Goal: Communication & Community: Answer question/provide support

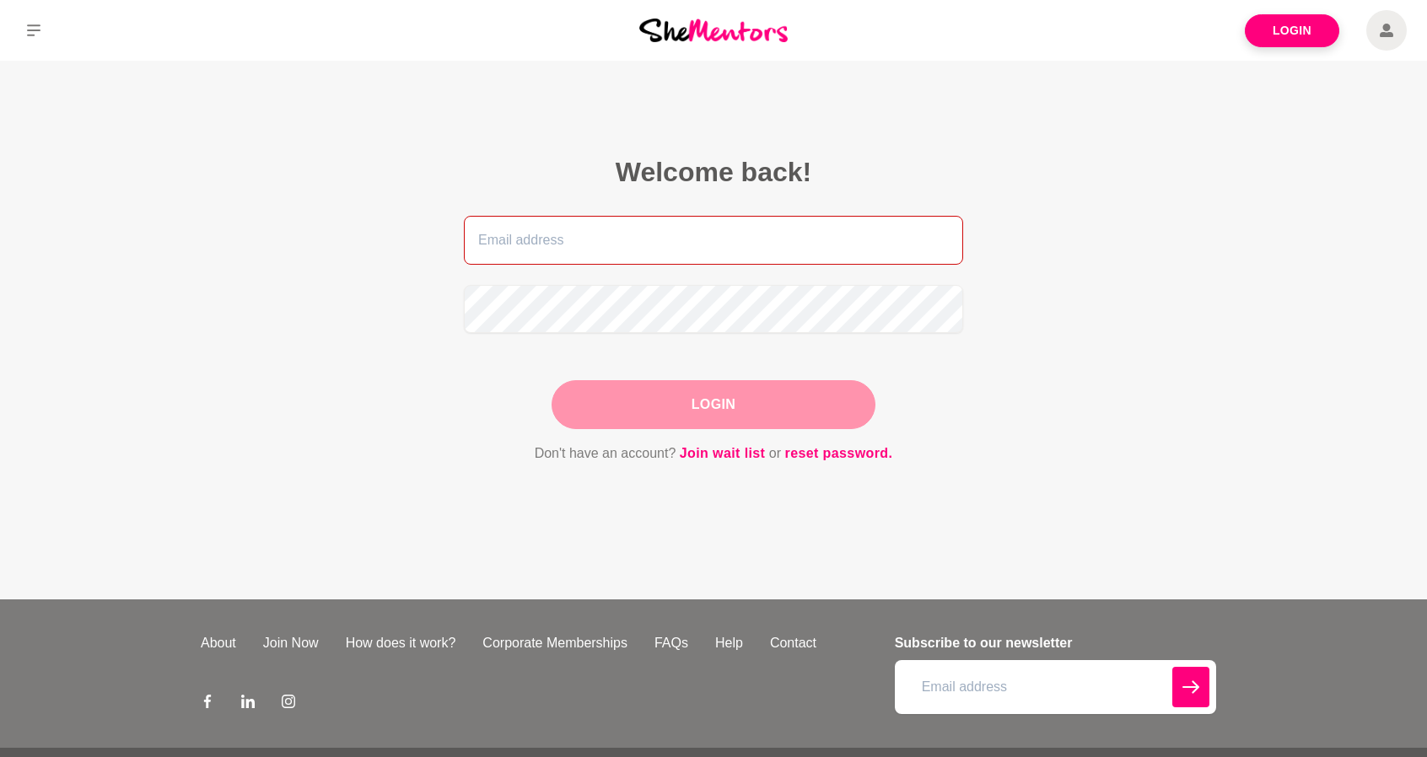
click at [678, 227] on input "email" at bounding box center [713, 240] width 499 height 49
type input "[PERSON_NAME][EMAIL_ADDRESS][DOMAIN_NAME]"
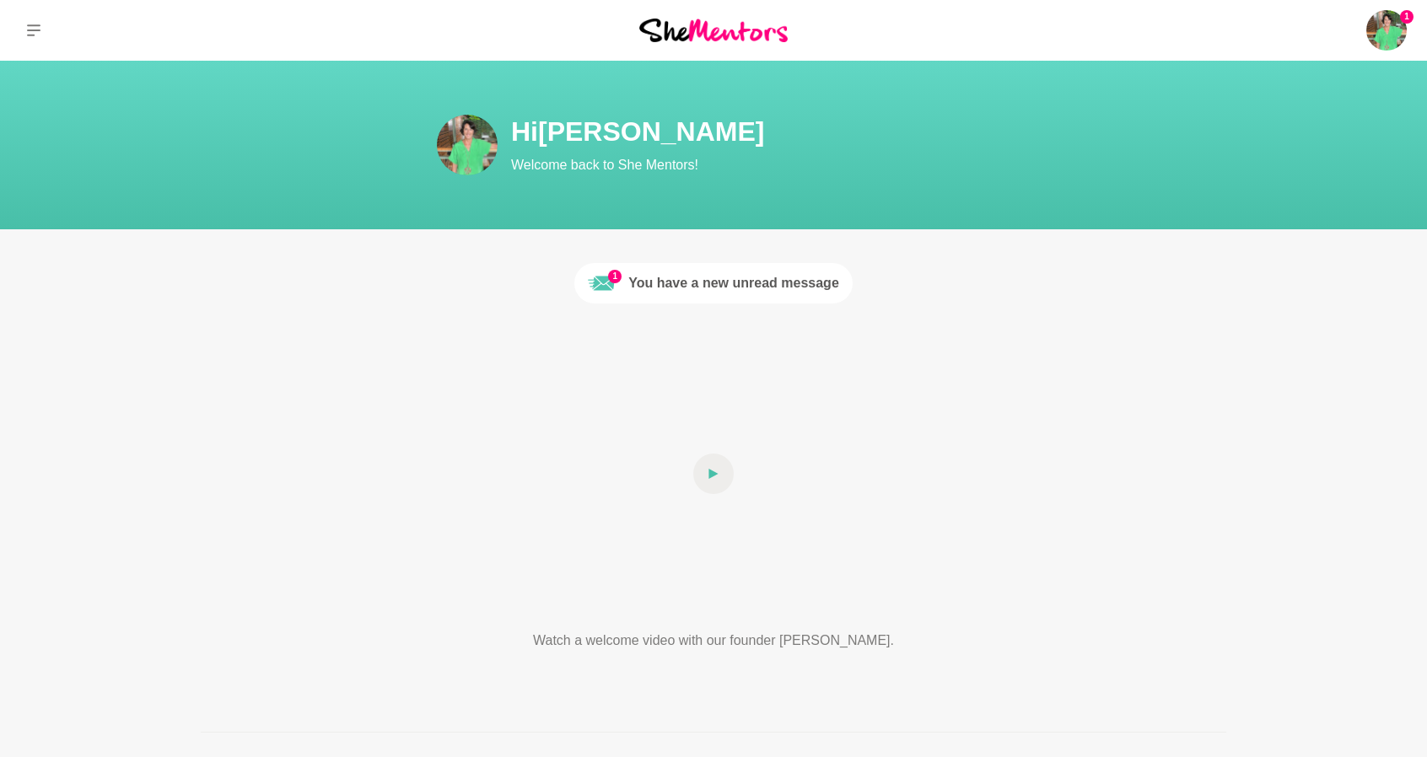
click at [754, 284] on div "You have a new unread message" at bounding box center [733, 283] width 211 height 20
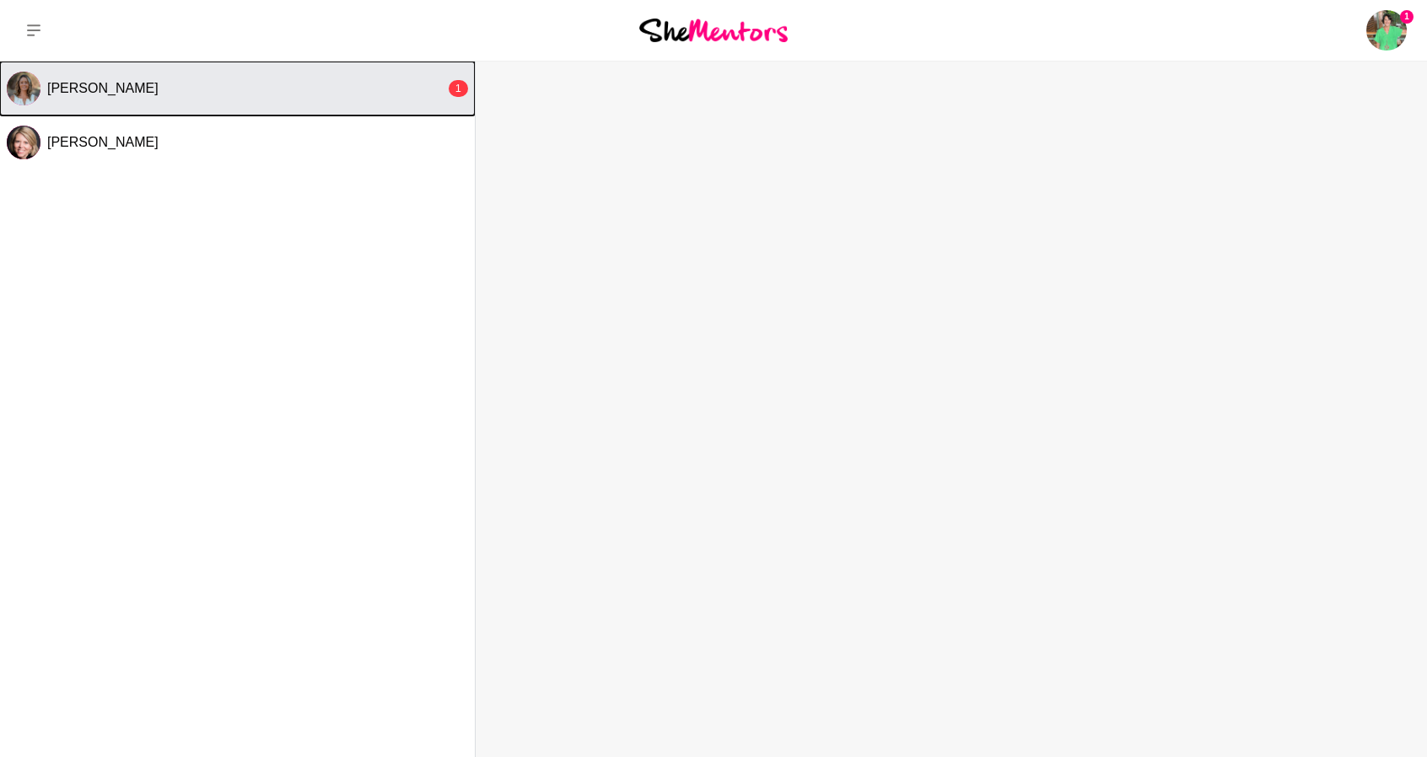
click at [136, 85] on div "[PERSON_NAME]" at bounding box center [246, 88] width 398 height 17
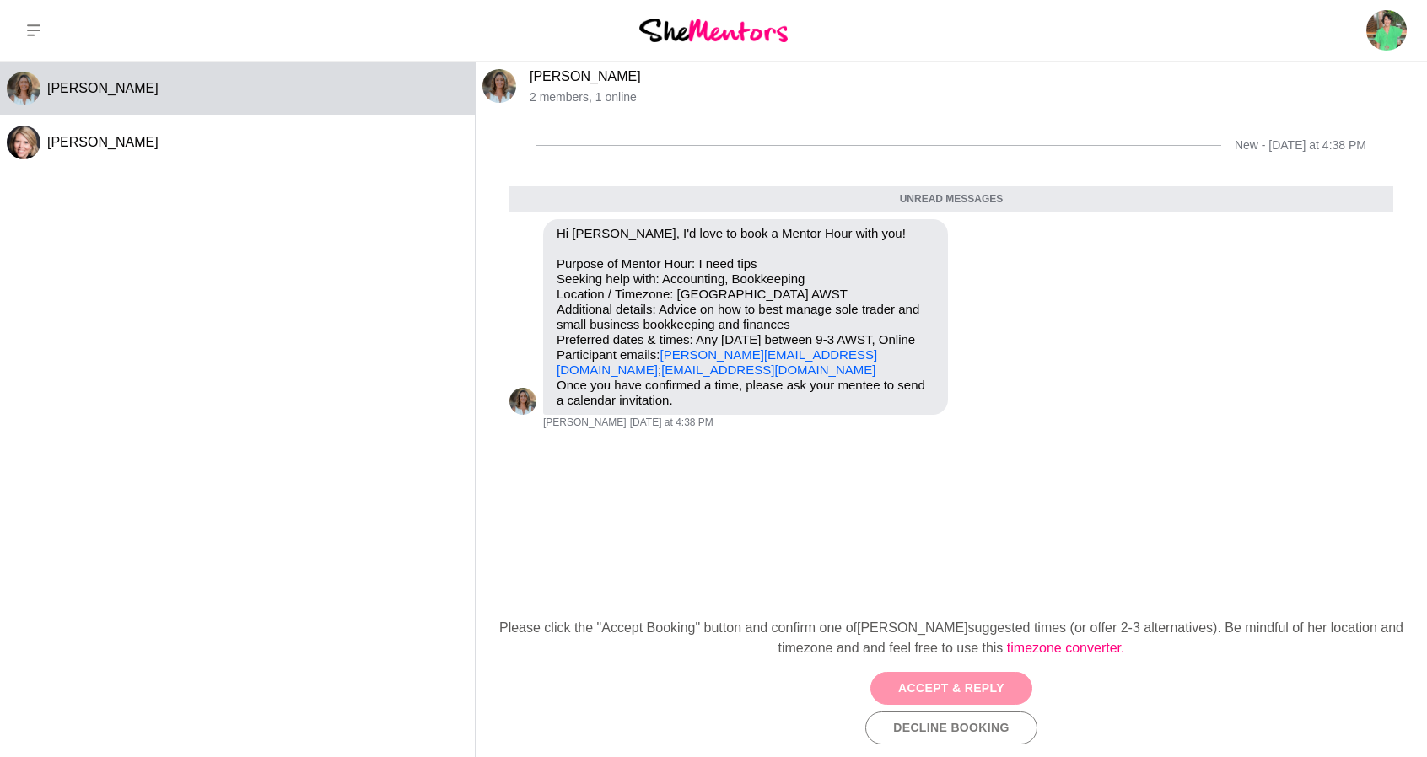
click at [988, 605] on button "Accept & Reply" at bounding box center [951, 688] width 162 height 33
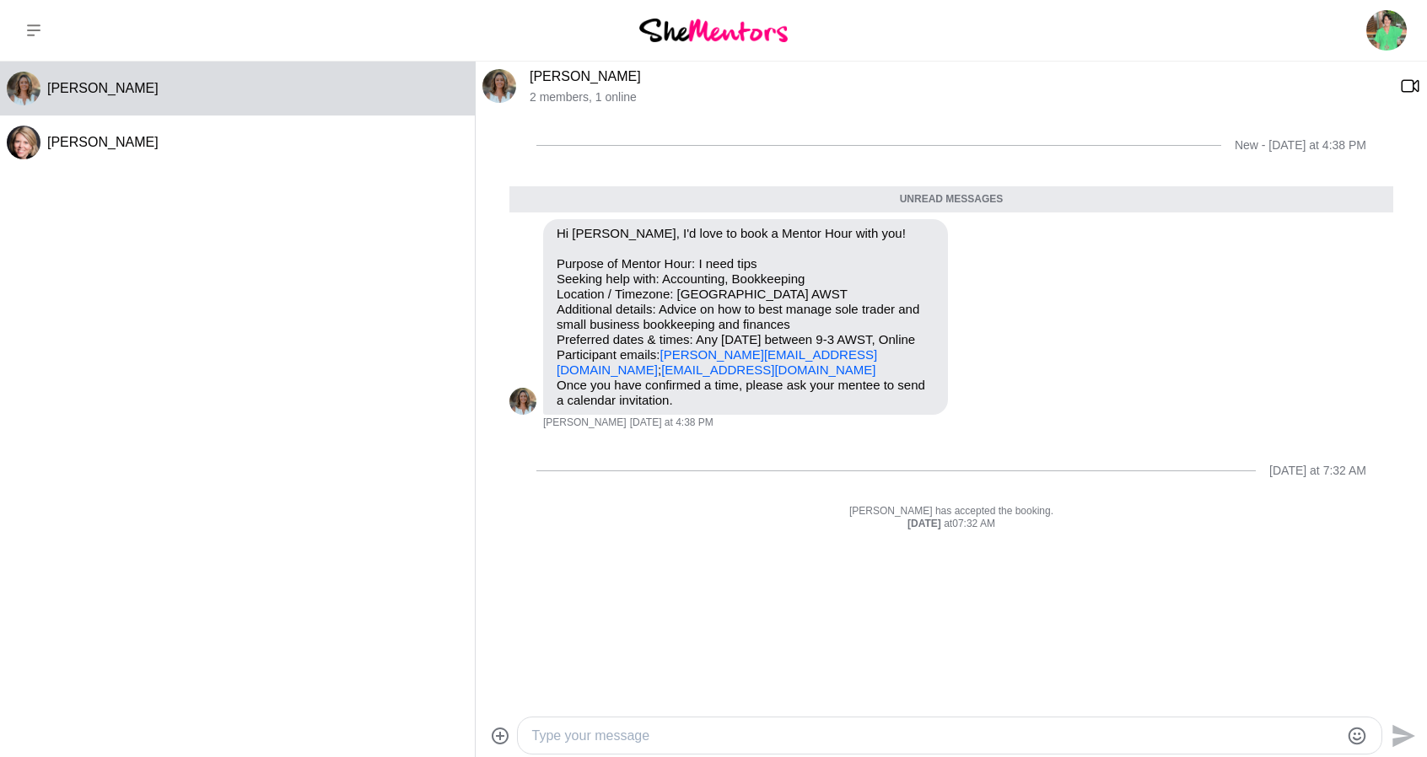
click at [752, 605] on textarea "Type your message" at bounding box center [934, 736] width 807 height 20
click at [616, 605] on textarea "Hi [PERSON_NAME]" at bounding box center [934, 736] width 807 height 20
click at [791, 605] on textarea "Hi [PERSON_NAME], thanks so much for reaching out! Id be delighted to give you" at bounding box center [934, 736] width 807 height 20
click at [900, 605] on textarea "Hi [PERSON_NAME], thanks so much for reaching out! I'd be delighted to give you" at bounding box center [934, 736] width 807 height 20
click at [1051, 605] on textarea "Hi [PERSON_NAME], thanks so much for reaching out! I'd be delighted to meet you…" at bounding box center [934, 736] width 807 height 20
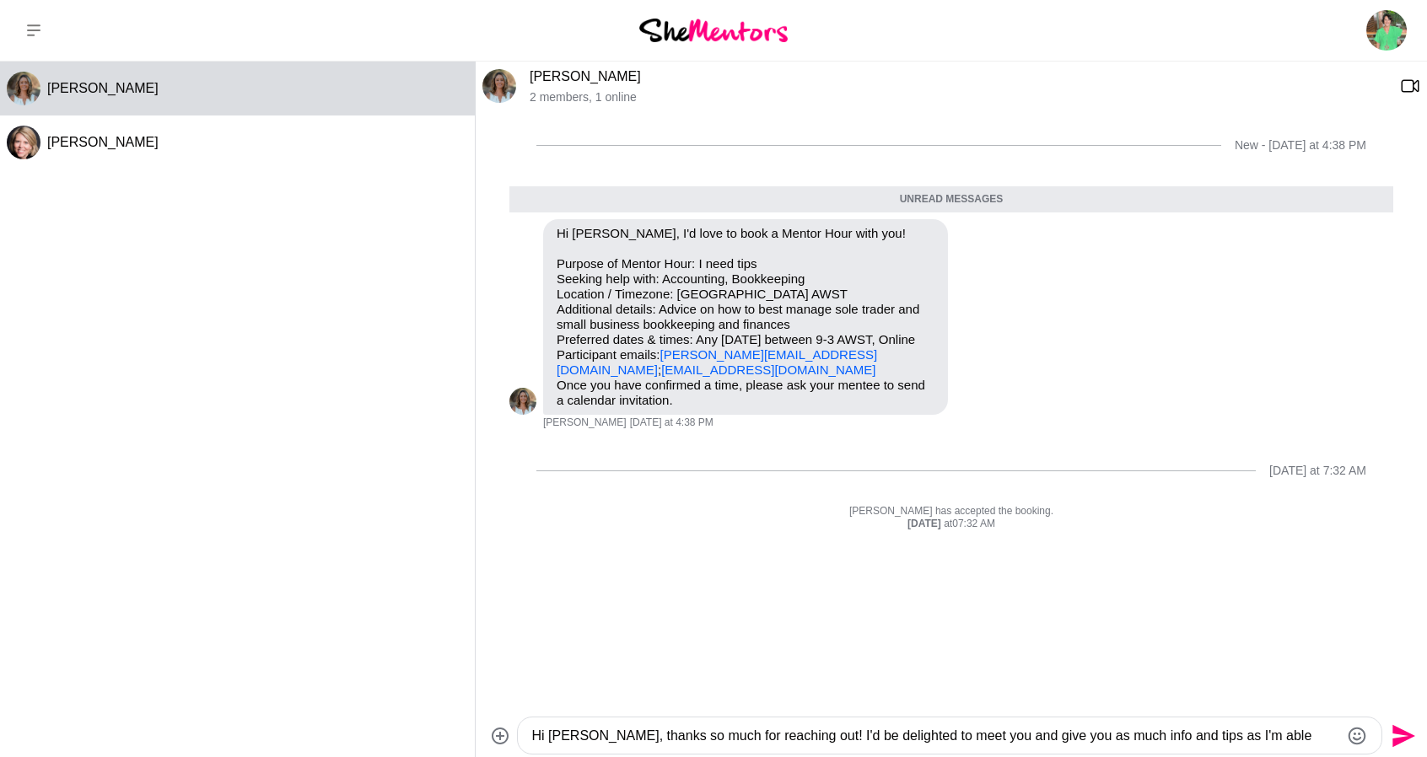
click at [1090, 605] on textarea "Hi [PERSON_NAME], thanks so much for reaching out! I'd be delighted to meet you…" at bounding box center [934, 736] width 807 height 20
click at [1151, 605] on textarea "Hi [PERSON_NAME], thanks so much for reaching out! I'd be delighted to meet you…" at bounding box center [934, 736] width 807 height 20
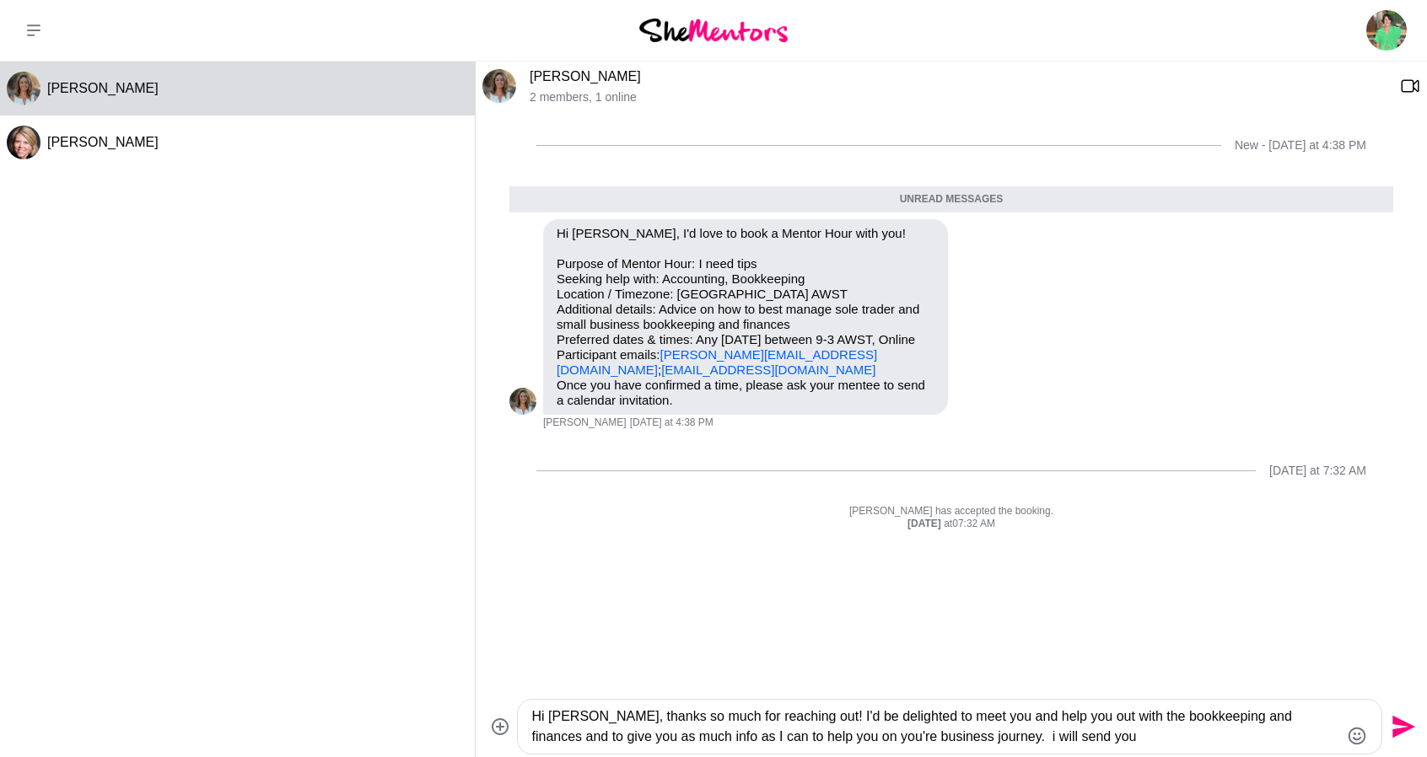
click at [958, 605] on textarea "Hi [PERSON_NAME], thanks so much for reaching out! I'd be delighted to meet you…" at bounding box center [934, 727] width 807 height 40
click at [1048, 605] on textarea "Hi [PERSON_NAME], thanks so much for reaching out! I'd be delighted to meet you…" at bounding box center [934, 727] width 807 height 40
click at [1150, 605] on textarea "Hi [PERSON_NAME], thanks so much for reaching out! I'd be delighted to meet you…" at bounding box center [934, 727] width 807 height 40
click at [1045, 605] on textarea "Hi [PERSON_NAME], thanks so much for reaching out! I'd be delighted to meet you…" at bounding box center [934, 727] width 807 height 40
click at [1148, 605] on textarea "Hi [PERSON_NAME], thanks so much for reaching out! I'd be delighted to meet you…" at bounding box center [934, 727] width 807 height 40
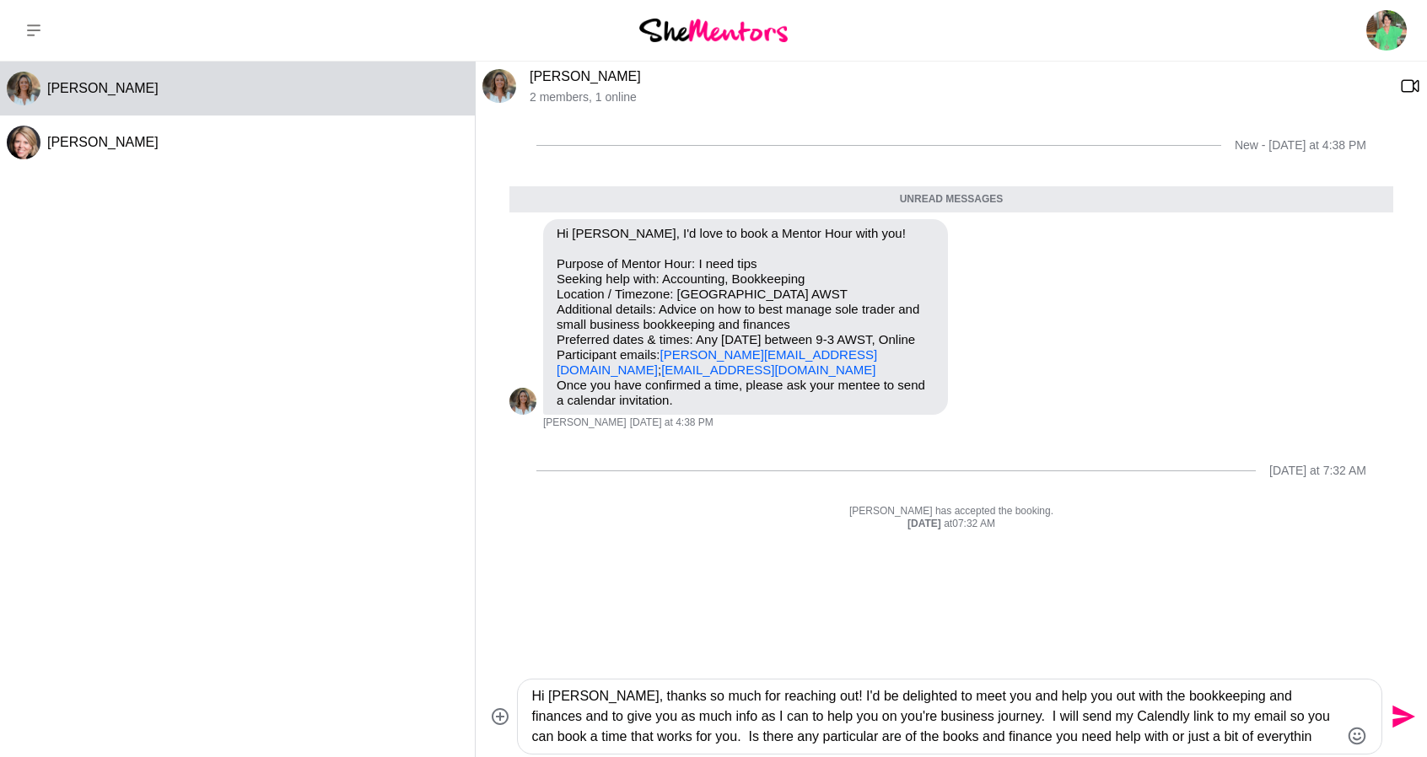
click at [1073, 605] on textarea "Hi [PERSON_NAME], thanks so much for reaching out! I'd be delighted to meet you…" at bounding box center [934, 717] width 807 height 61
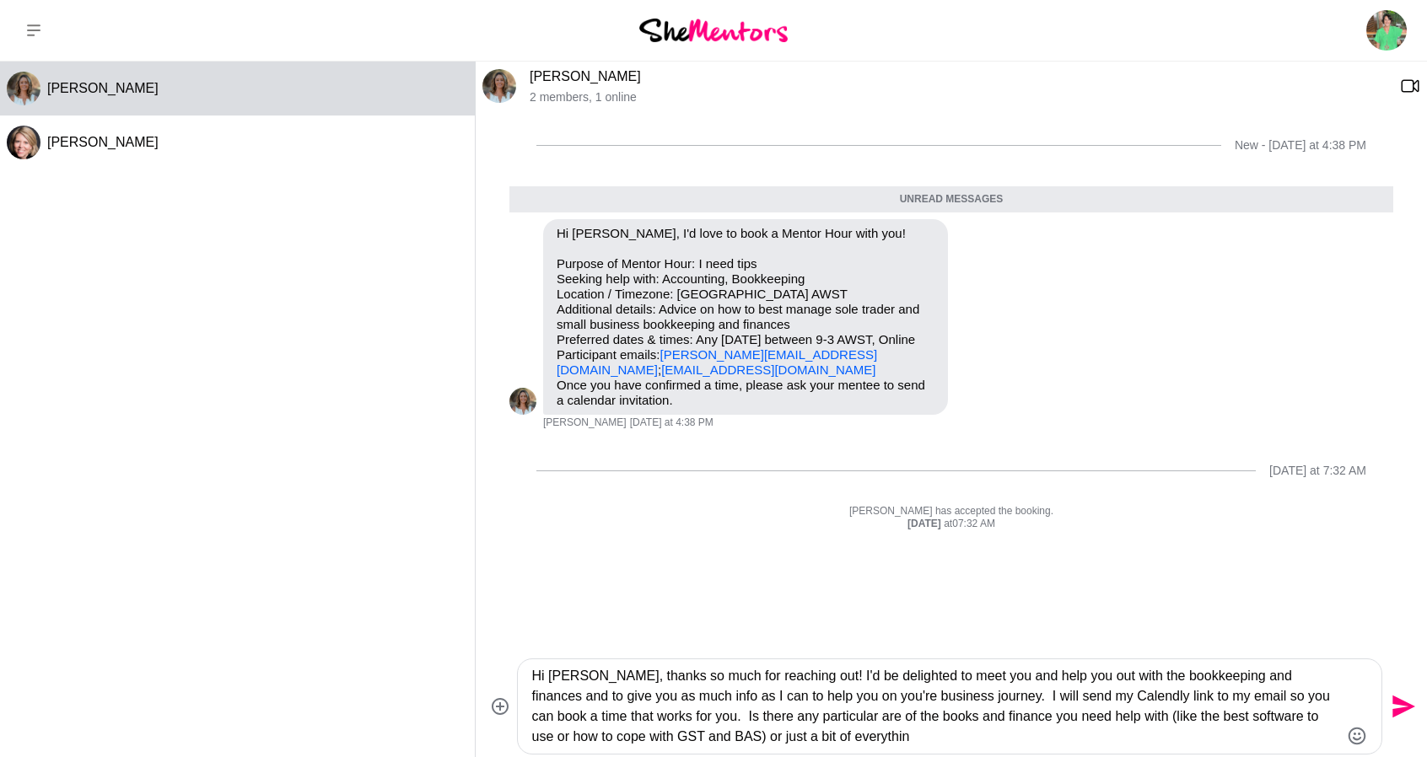
click at [659, 605] on textarea "Hi [PERSON_NAME], thanks so much for reaching out! I'd be delighted to meet you…" at bounding box center [934, 706] width 807 height 81
click at [820, 605] on textarea "Hi [PERSON_NAME], thanks so much for reaching out! I'd be delighted to meet you…" at bounding box center [934, 706] width 807 height 81
click at [1070, 605] on textarea "Hi [PERSON_NAME], thanks so much for reaching out! I'd be delighted to meet you…" at bounding box center [934, 706] width 807 height 81
click at [1075, 605] on textarea "Hi [PERSON_NAME], thanks so much for reaching out! I'd be delighted to meet you…" at bounding box center [934, 706] width 807 height 81
click at [1079, 605] on textarea "Hi [PERSON_NAME], thanks so much for reaching out! I'd be delighted to meet you…" at bounding box center [934, 706] width 807 height 81
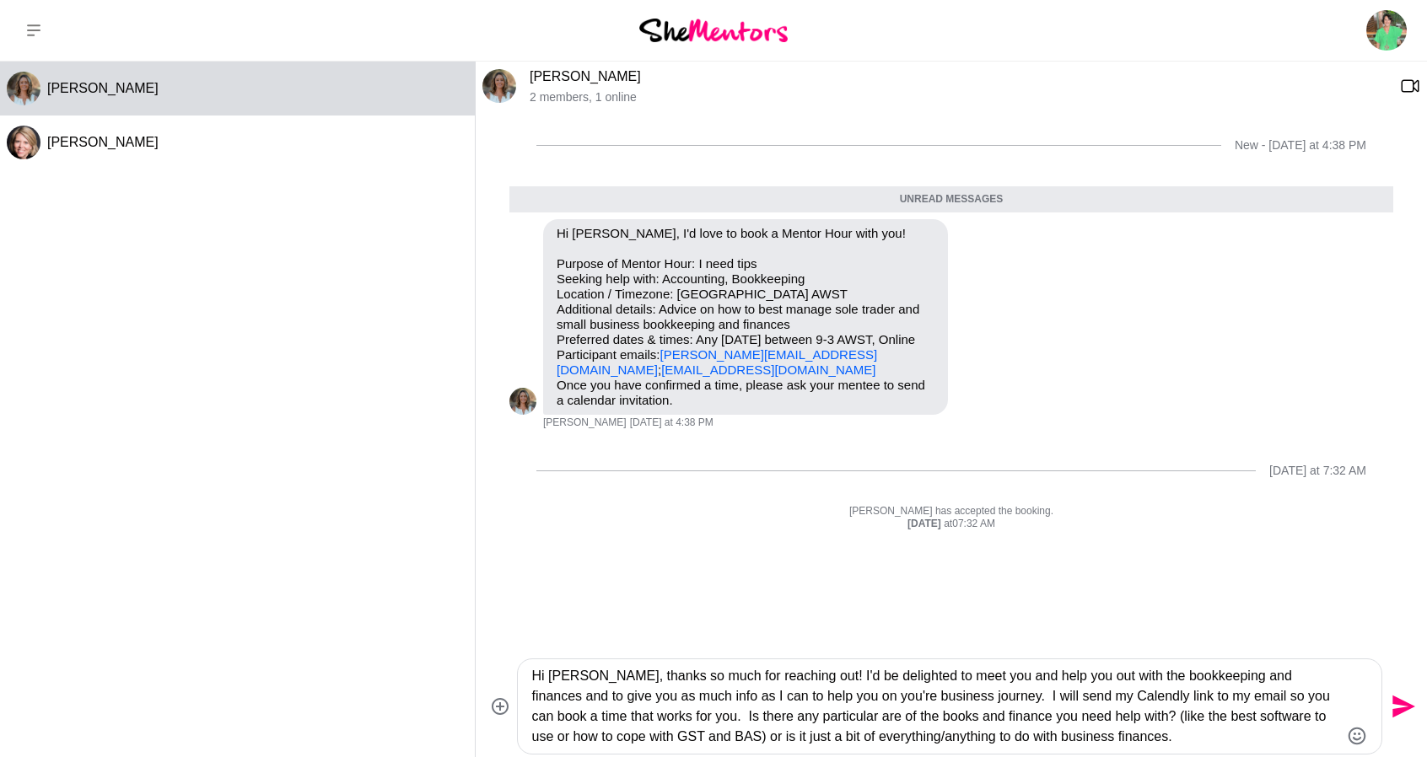
click at [842, 605] on textarea "Hi [PERSON_NAME], thanks so much for reaching out! I'd be delighted to meet you…" at bounding box center [934, 706] width 807 height 81
click at [1140, 605] on textarea "Hi [PERSON_NAME], thanks so much for reaching out! I'd be delighted to meet you…" at bounding box center [934, 706] width 807 height 81
click at [1114, 605] on textarea "Hi [PERSON_NAME], thanks so much for reaching out! I'd be delighted to meet you…" at bounding box center [934, 706] width 807 height 81
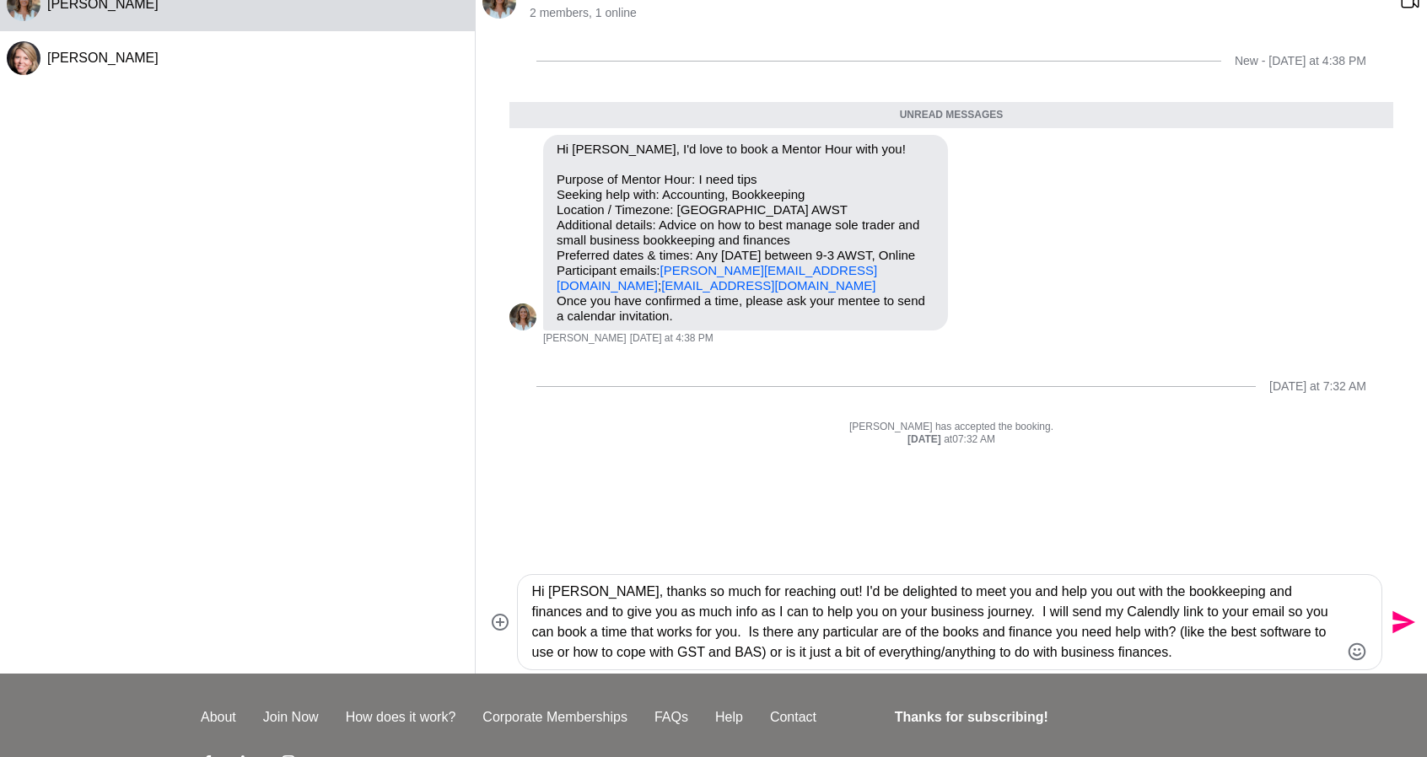
click at [803, 605] on textarea "Hi [PERSON_NAME], thanks so much for reaching out! I'd be delighted to meet you…" at bounding box center [934, 622] width 807 height 81
click at [800, 605] on textarea "Hi [PERSON_NAME], thanks so much for reaching out! I'd be delighted to meet you…" at bounding box center [934, 622] width 807 height 81
click at [1090, 605] on textarea "Hi [PERSON_NAME], thanks so much for reaching out! I'd be delighted to meet you…" at bounding box center [934, 622] width 807 height 81
click at [1151, 605] on icon "Emoji picker" at bounding box center [1357, 652] width 20 height 20
click at [1151, 605] on textarea "Hi [PERSON_NAME], thanks so much for reaching out! I'd be delighted to meet you…" at bounding box center [934, 622] width 807 height 81
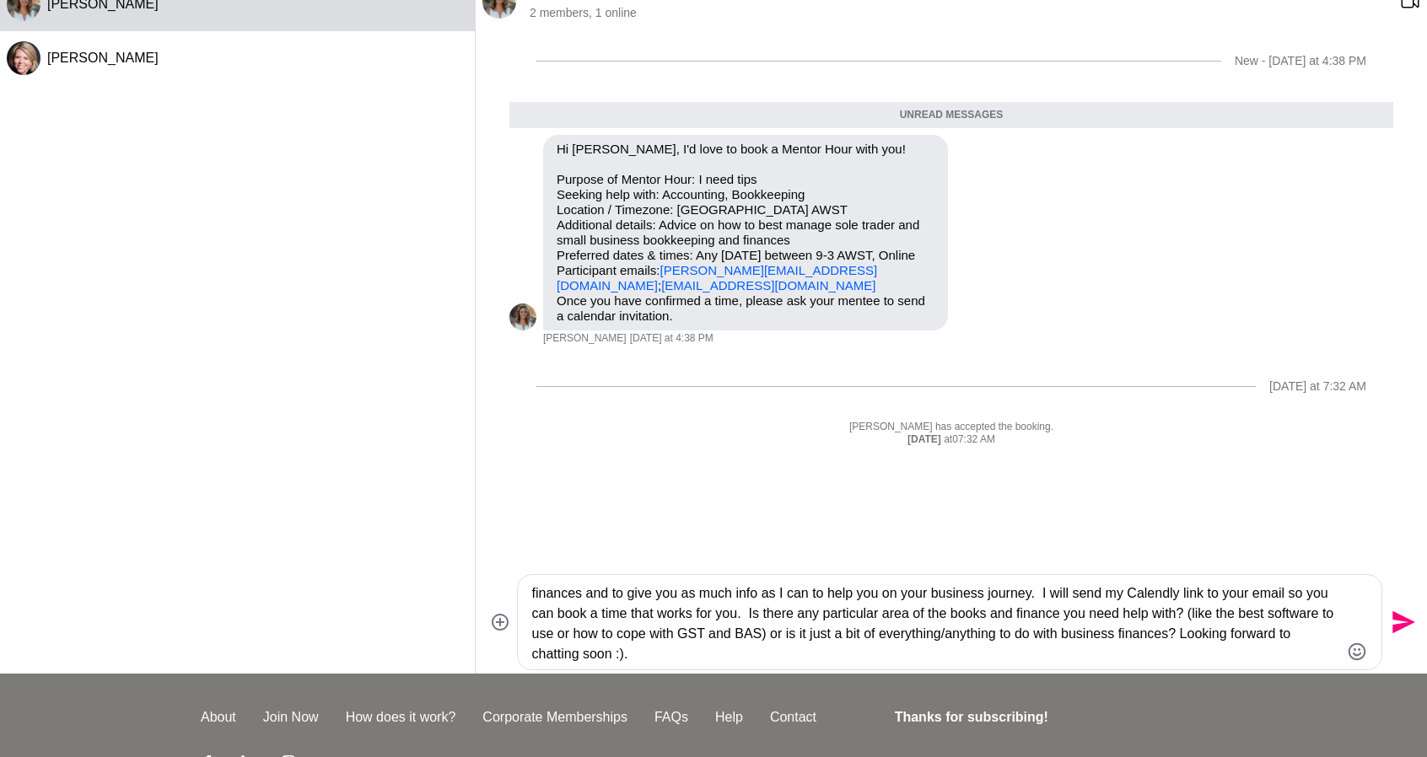
scroll to position [0, 0]
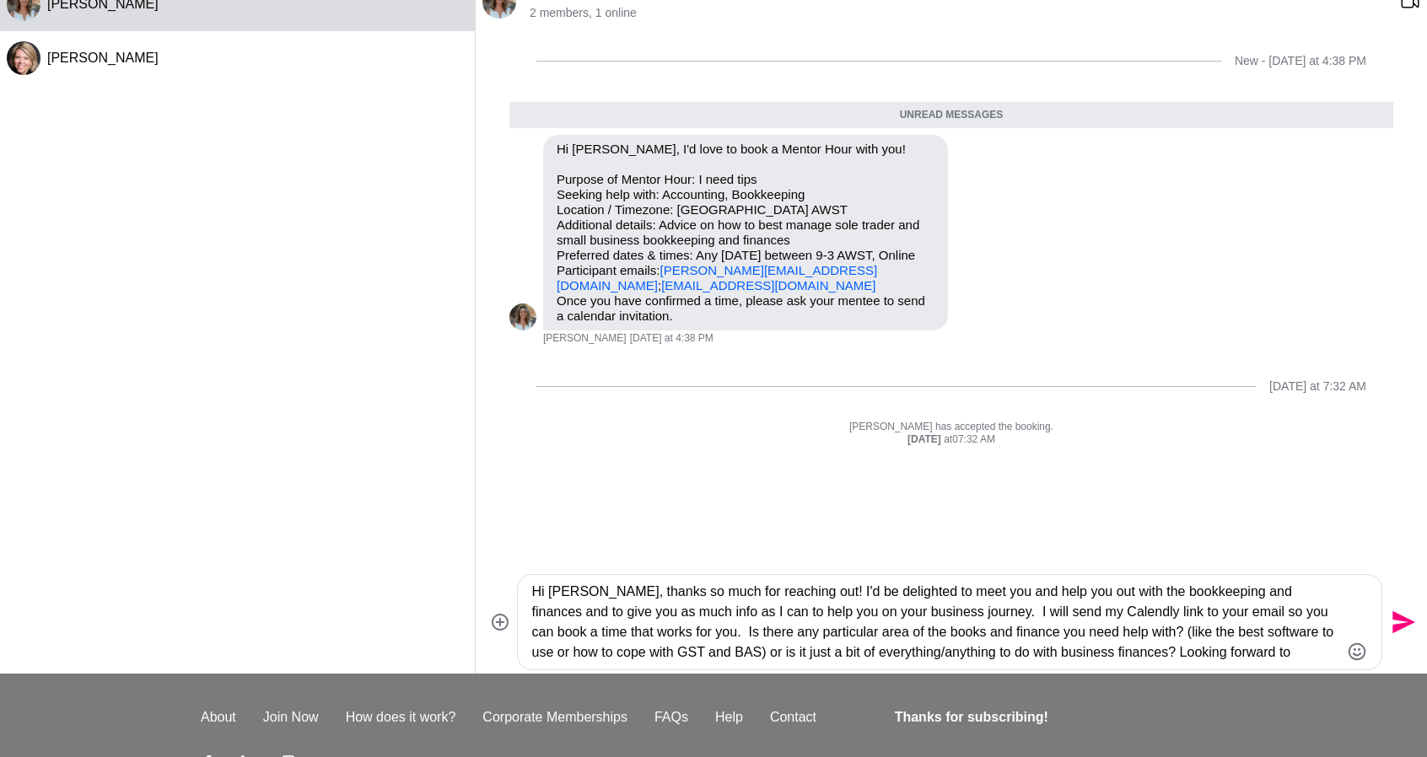
type textarea "Hi [PERSON_NAME], thanks so much for reaching out! I'd be delighted to meet you…"
click at [1151, 605] on icon "Send" at bounding box center [1404, 623] width 23 height 23
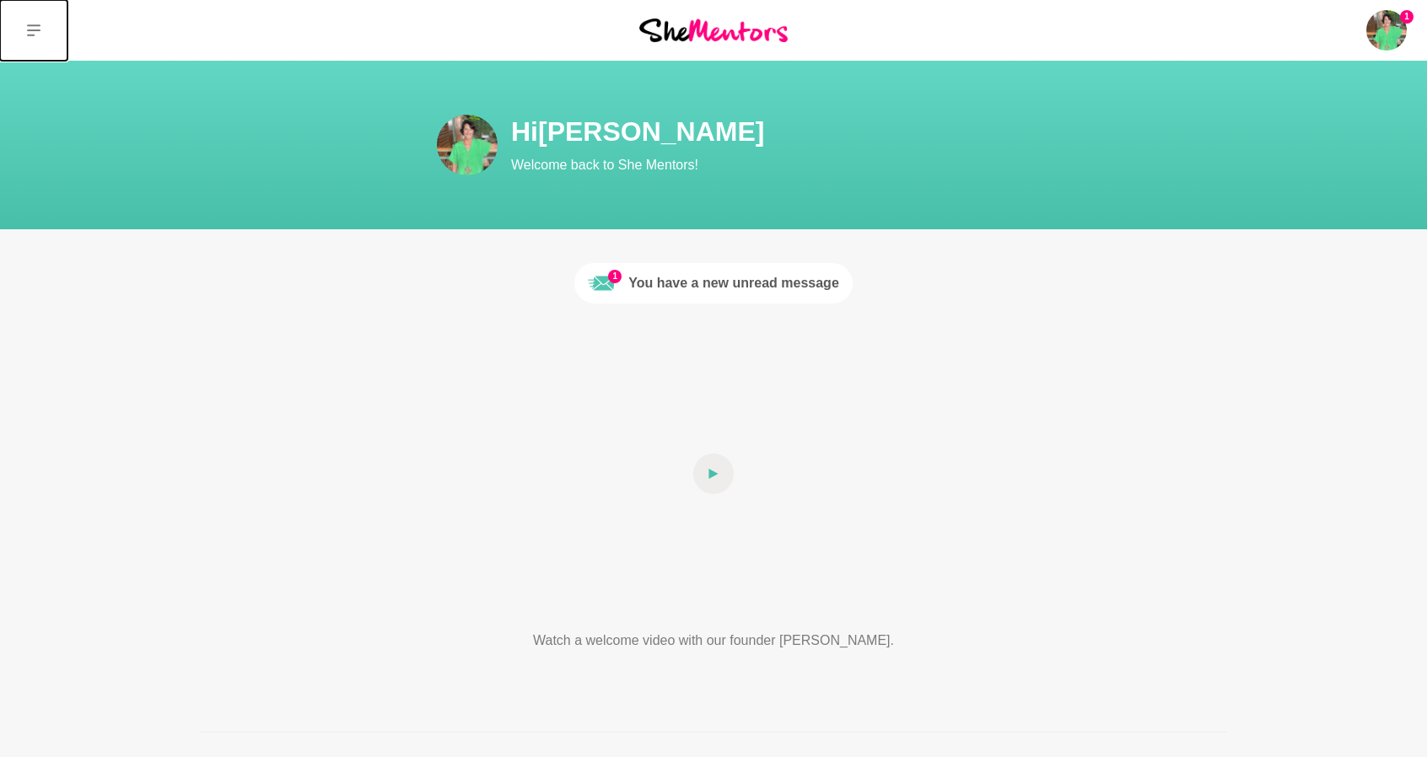
click at [37, 30] on icon at bounding box center [33, 30] width 13 height 12
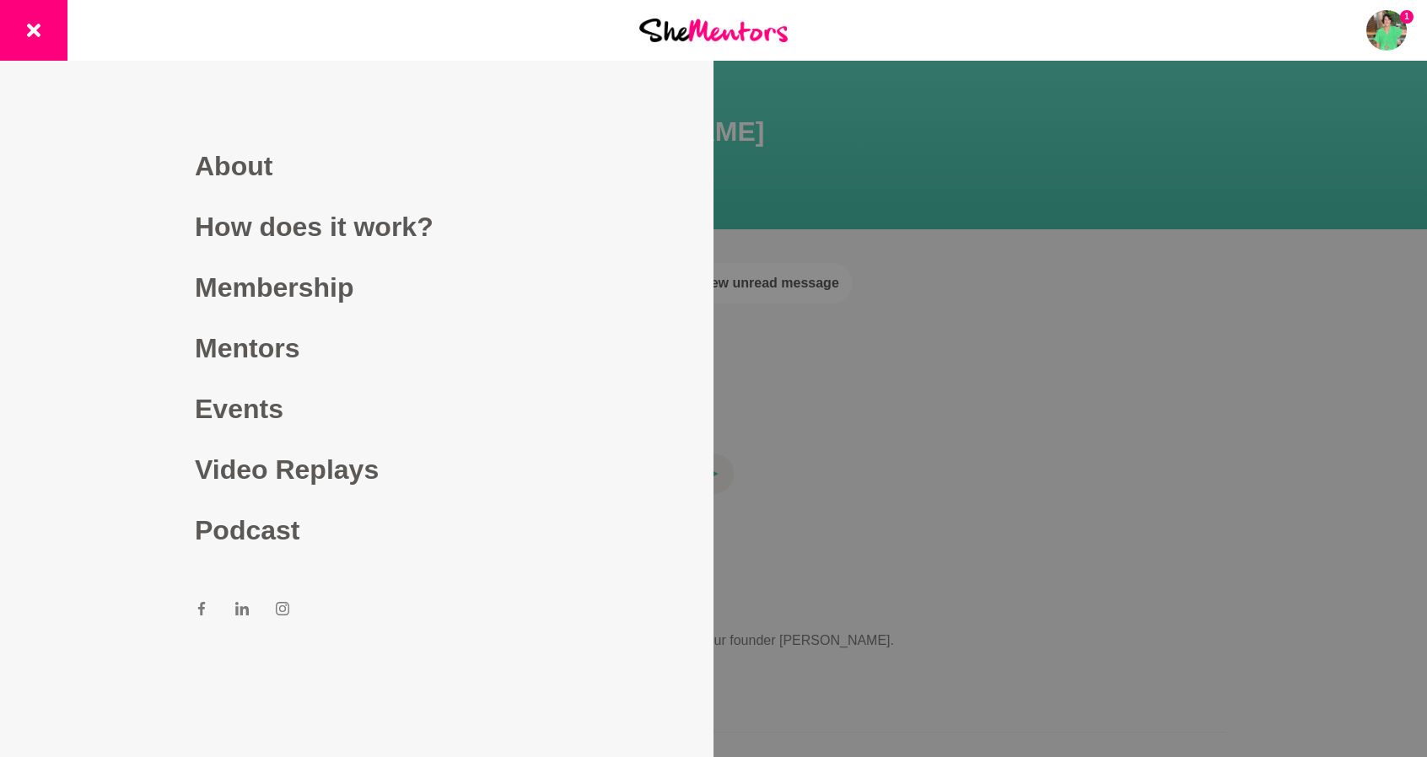
click at [1053, 127] on div at bounding box center [713, 378] width 1427 height 757
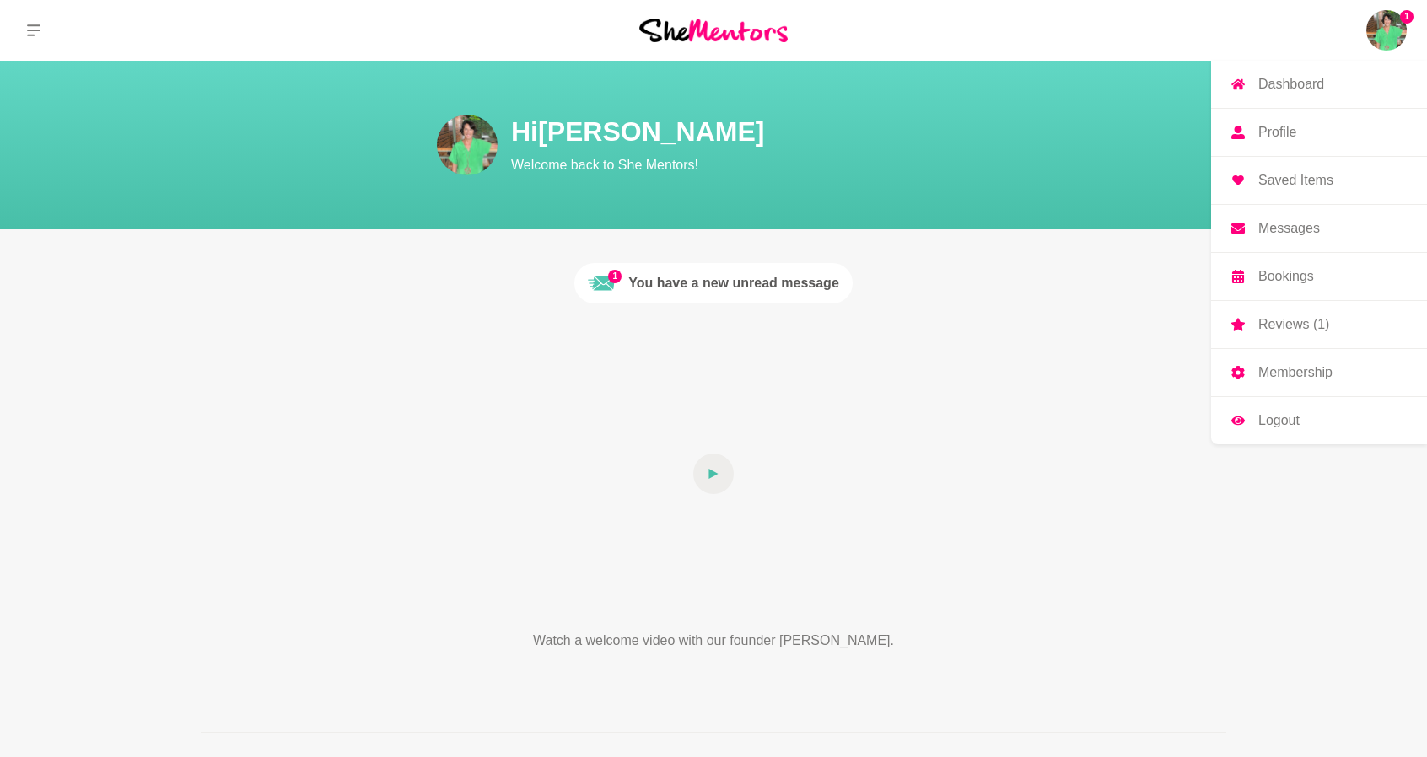
click at [1376, 26] on img at bounding box center [1386, 30] width 40 height 40
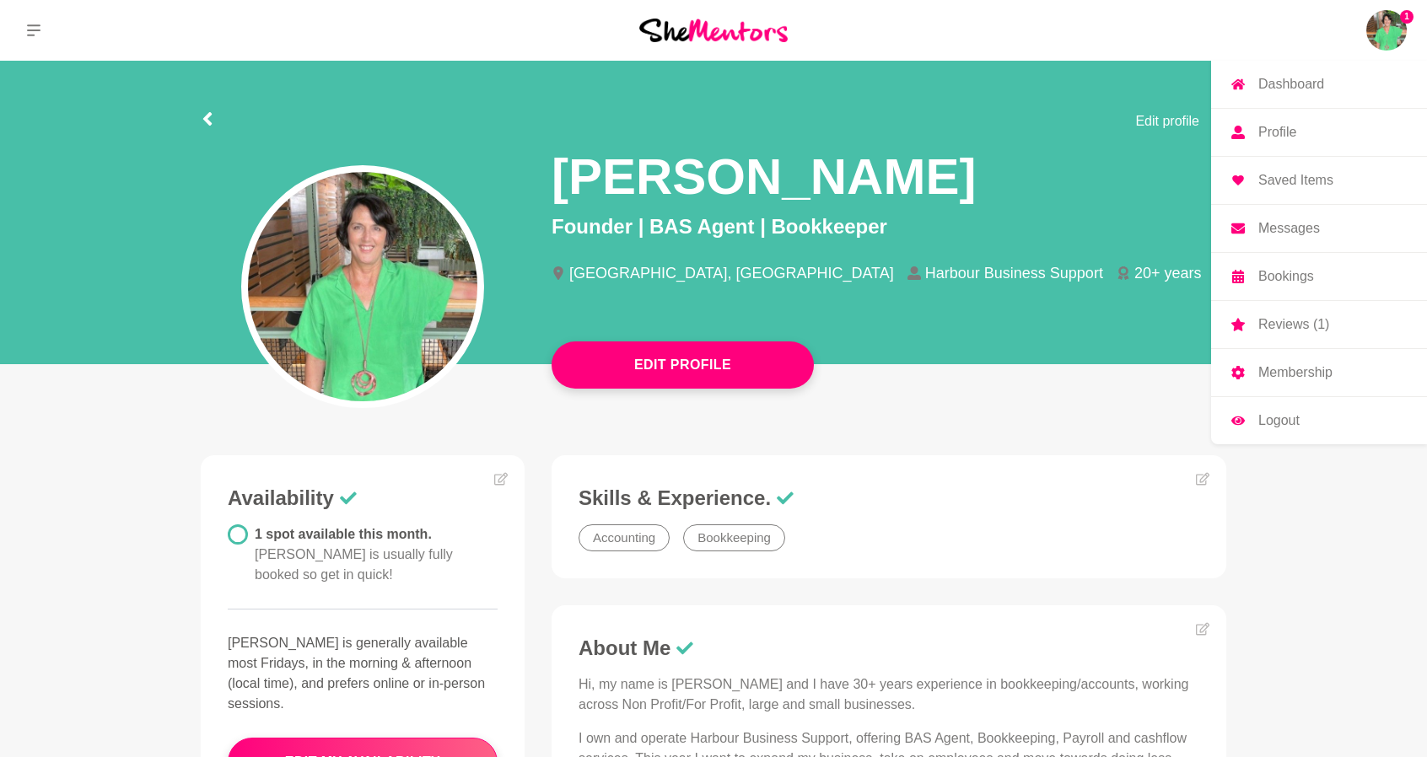
click at [1304, 82] on p "Dashboard" at bounding box center [1291, 84] width 66 height 13
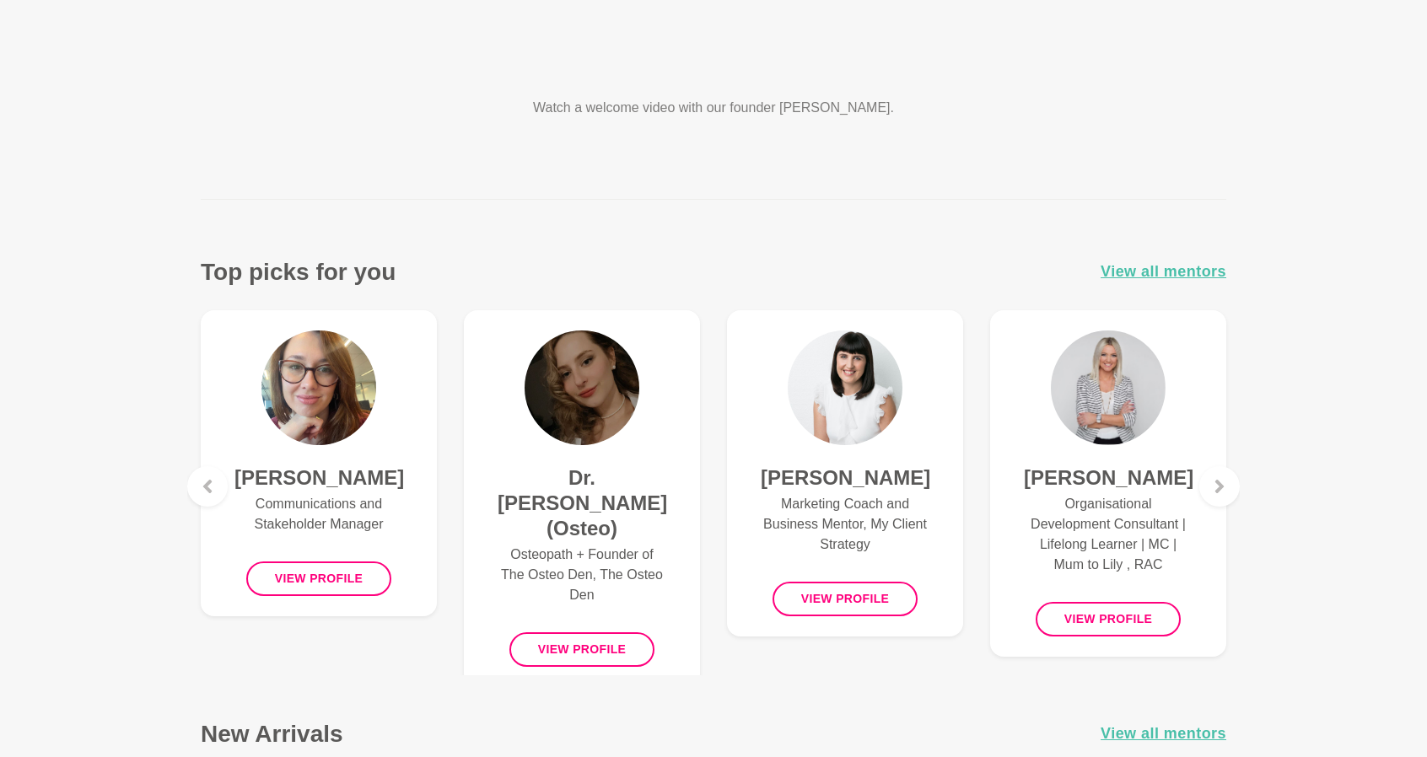
scroll to position [506, 0]
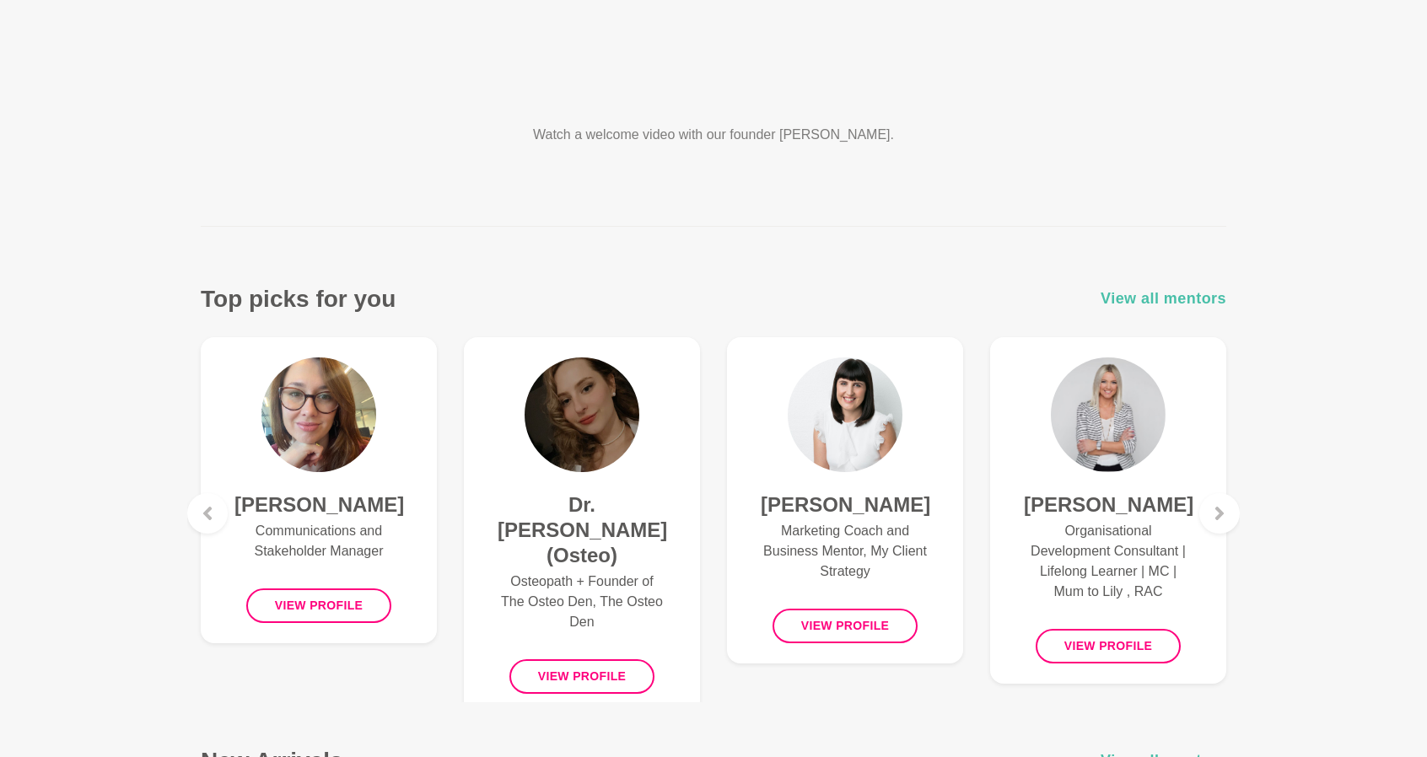
click at [1167, 298] on span "View all mentors" at bounding box center [1164, 299] width 126 height 24
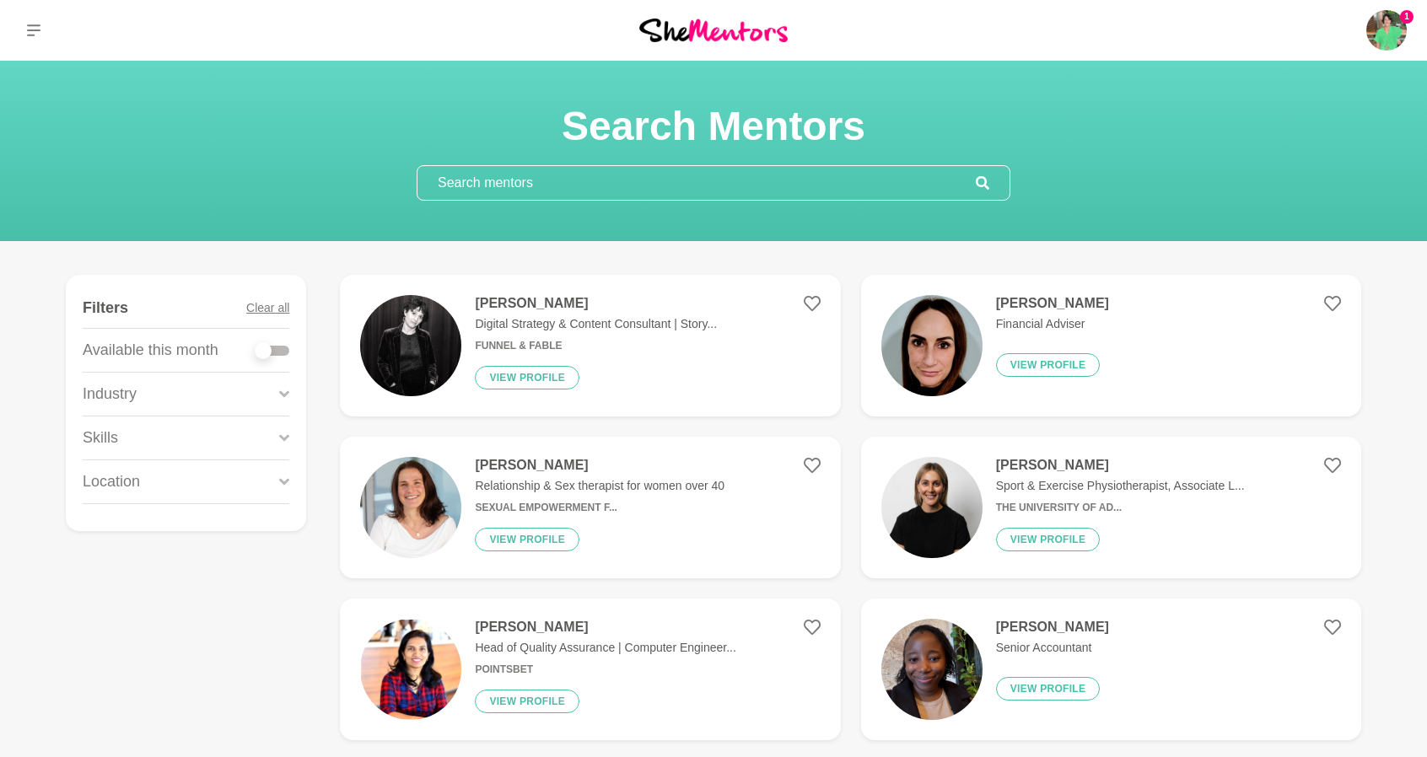
click at [633, 186] on input "text" at bounding box center [697, 183] width 558 height 34
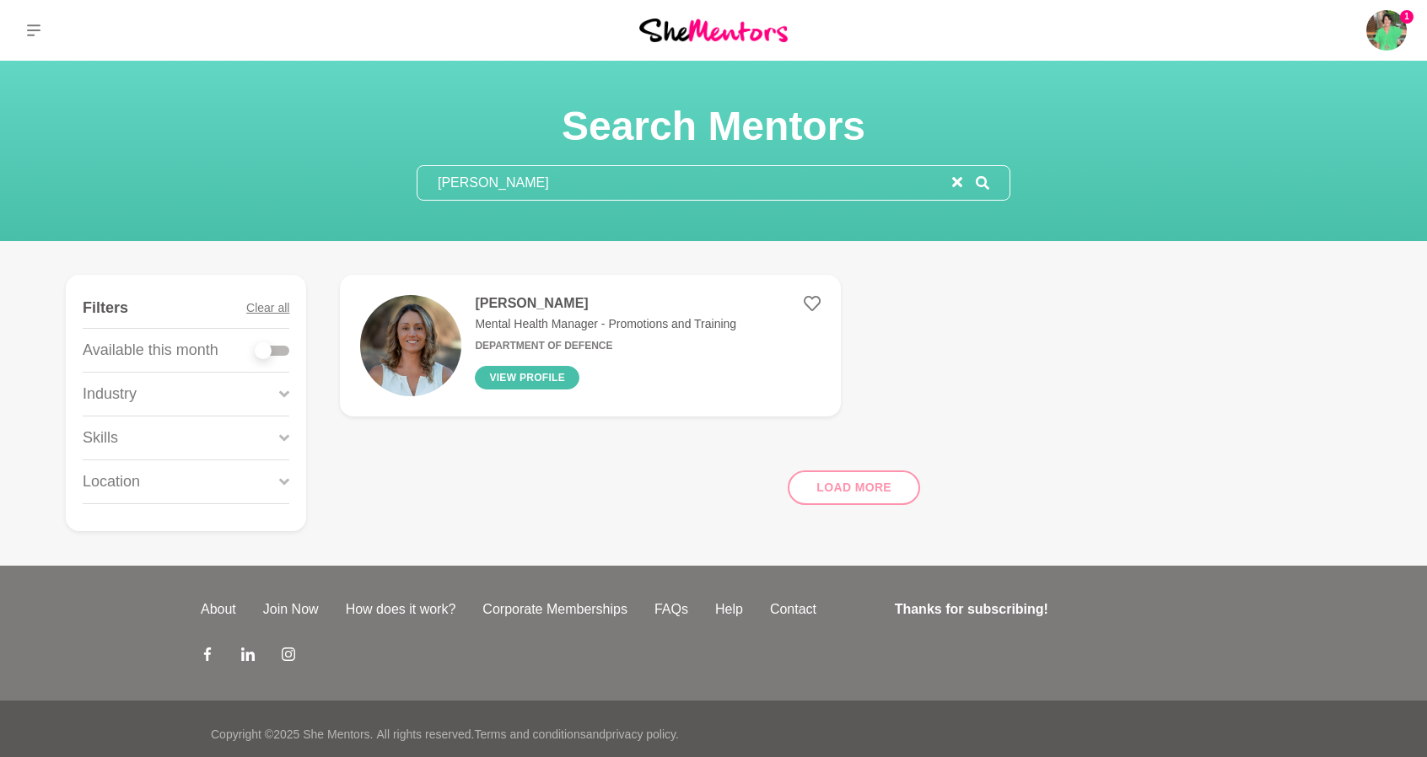
type input "alicia"
click at [515, 370] on button "View profile" at bounding box center [527, 378] width 105 height 24
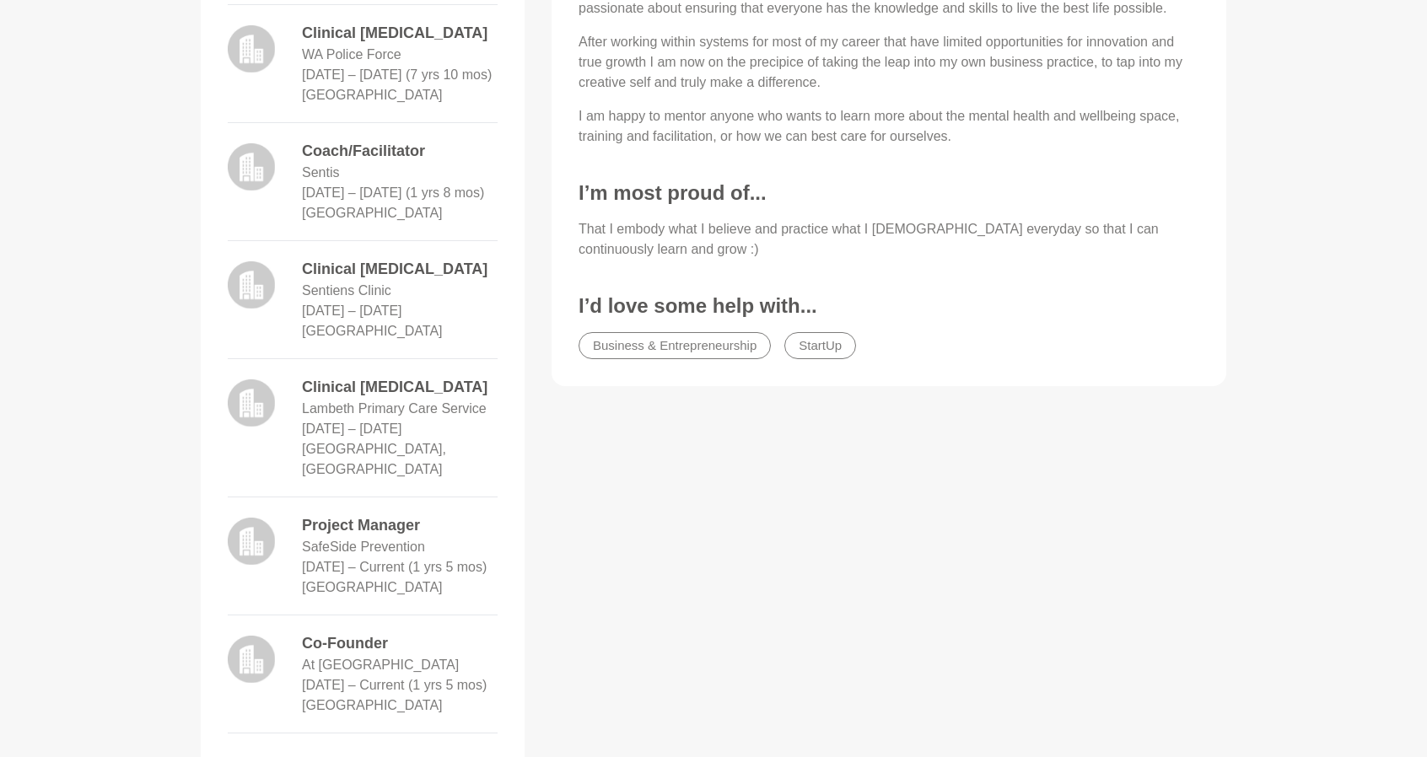
scroll to position [928, 0]
